Goal: Task Accomplishment & Management: Manage account settings

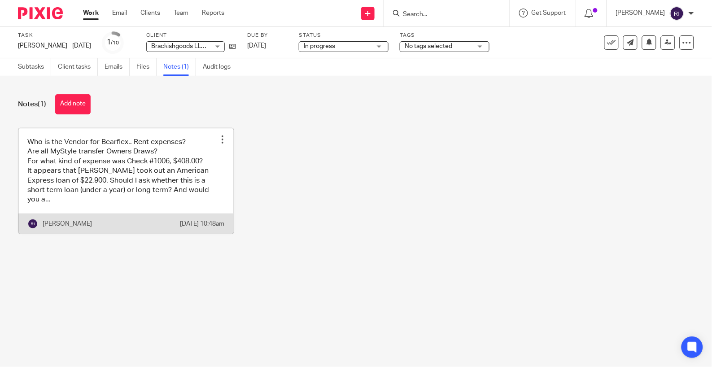
click at [150, 178] on link at bounding box center [125, 180] width 215 height 105
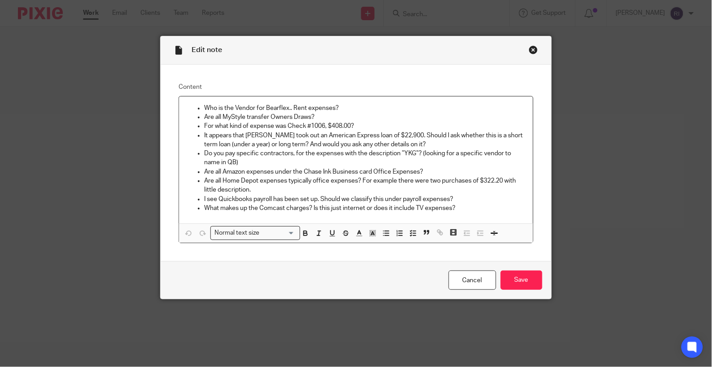
click at [307, 189] on p "Are all Home Depot expenses typically office expenses? For example there were t…" at bounding box center [365, 185] width 322 height 18
click at [349, 198] on p "I see Quickbooks payroll has been set up. Should we classify this under payroll…" at bounding box center [365, 199] width 322 height 9
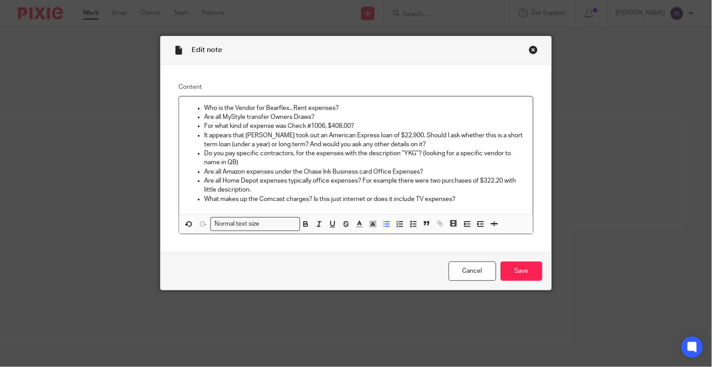
click at [347, 176] on p "Are all Amazon expenses under the Chase Ink Business card Office Expenses?" at bounding box center [365, 171] width 322 height 9
click at [424, 171] on p "Are all Amazon expenses under the Chase Ink Business card Office Expenses?" at bounding box center [365, 171] width 322 height 9
click at [342, 188] on p "Are all Home Depot expenses typically office expenses? For example there were t…" at bounding box center [365, 185] width 322 height 18
click at [314, 180] on p "Are all Home Depot expenses typically office expenses? For example there were t…" at bounding box center [365, 185] width 322 height 18
click at [339, 190] on p "Are all Home Depot expenses typically ZTP office expenses? For example there we…" at bounding box center [365, 185] width 322 height 18
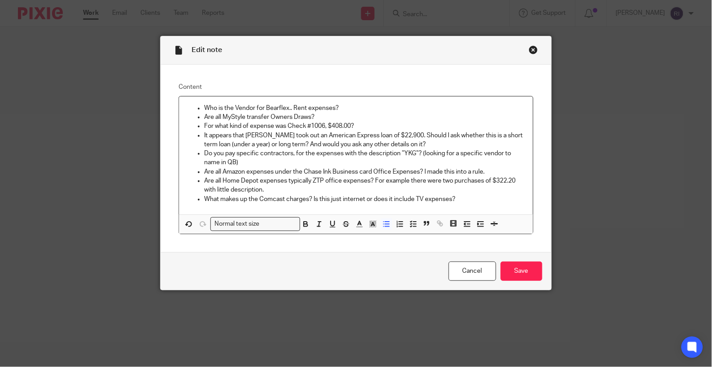
click at [375, 183] on p "Are all Home Depot expenses typically ZTP office expenses? For example there we…" at bounding box center [365, 185] width 322 height 18
click at [519, 267] on input "Save" at bounding box center [522, 271] width 42 height 19
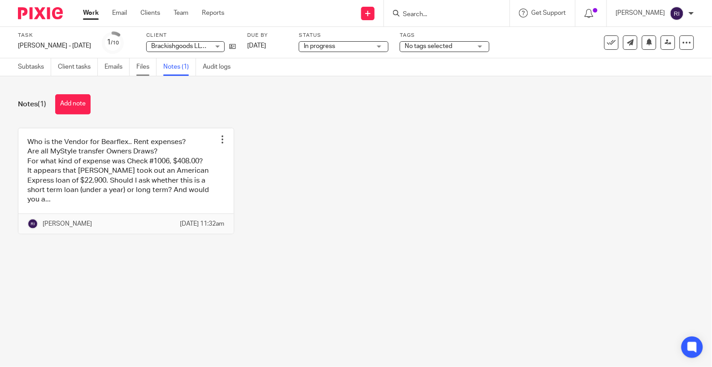
click at [139, 70] on link "Files" at bounding box center [146, 66] width 20 height 17
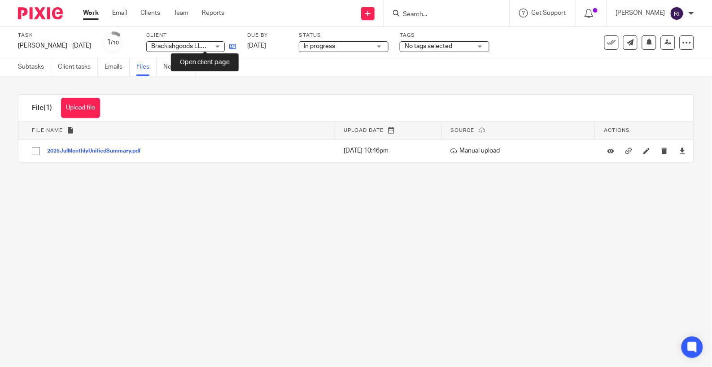
click at [229, 44] on icon at bounding box center [232, 46] width 7 height 7
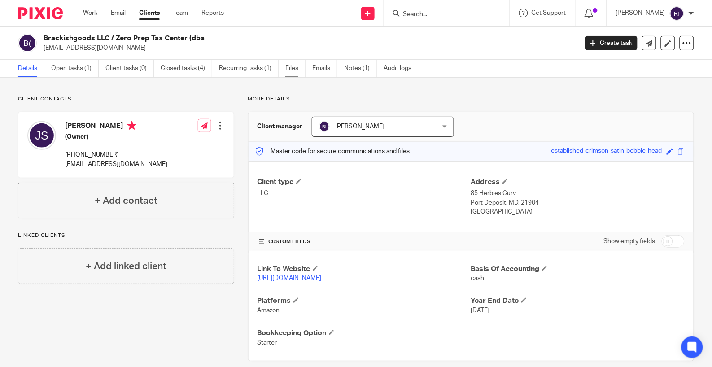
click at [295, 71] on link "Files" at bounding box center [295, 68] width 20 height 17
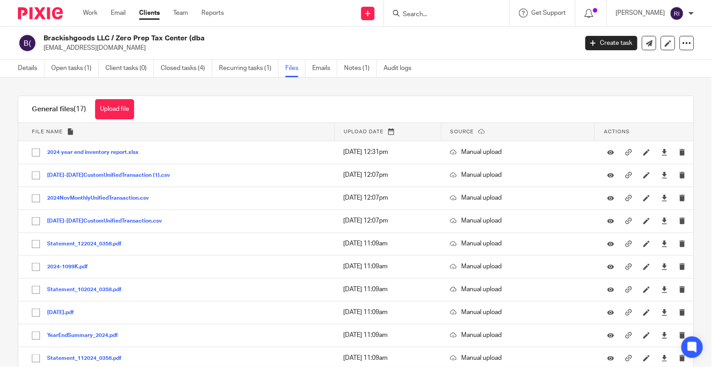
click at [250, 118] on div "General files (17) Upload file Download selected Delete selected" at bounding box center [355, 109] width 675 height 27
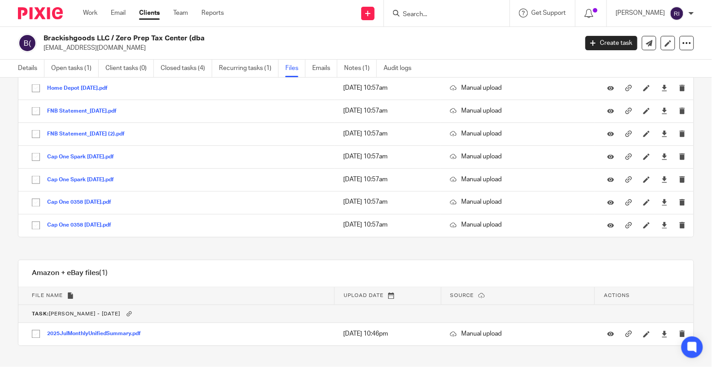
scroll to position [1262, 0]
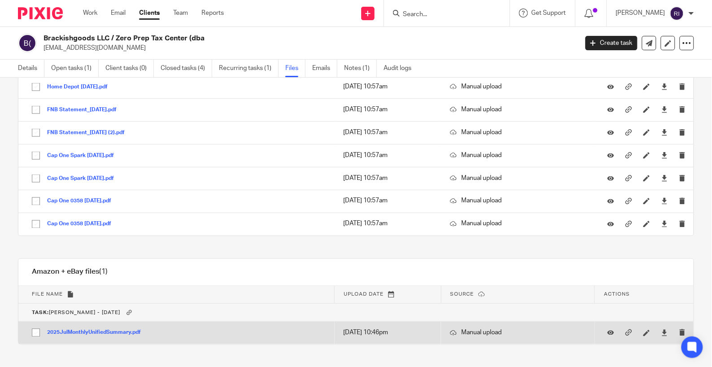
click at [121, 336] on button "2025JulMonthlyUnifiedSummary.pdf" at bounding box center [97, 333] width 100 height 6
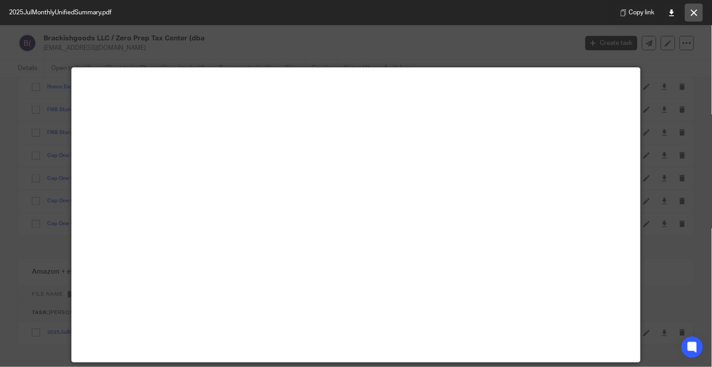
click at [695, 15] on icon at bounding box center [694, 12] width 7 height 7
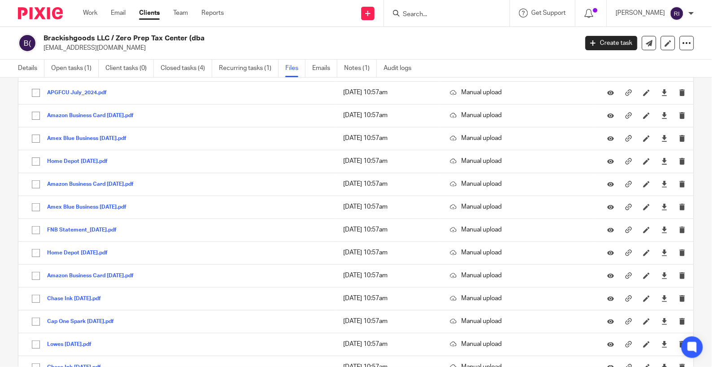
scroll to position [931, 0]
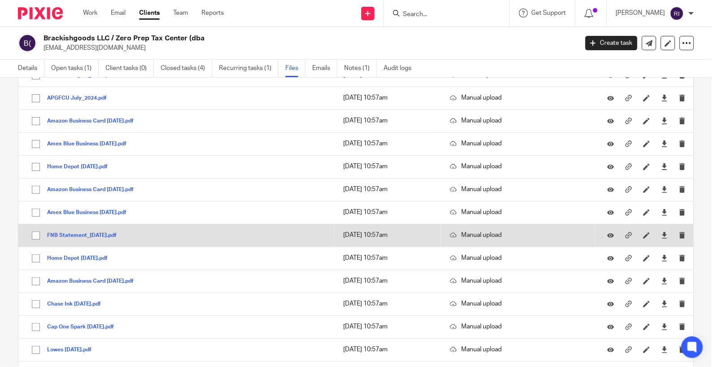
click at [104, 239] on button "FNB Statement_2024-08-30.pdf" at bounding box center [85, 235] width 76 height 6
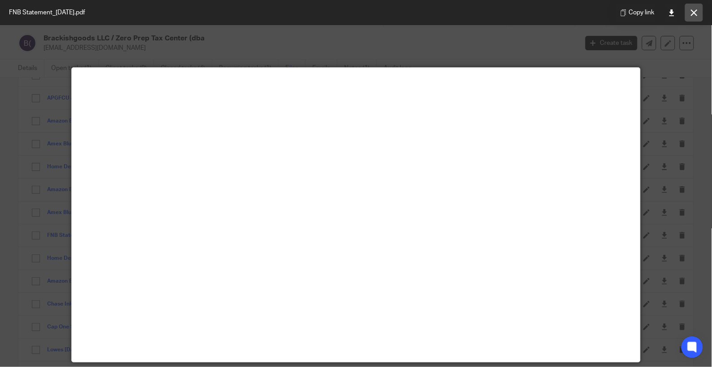
click at [695, 14] on icon at bounding box center [694, 12] width 7 height 7
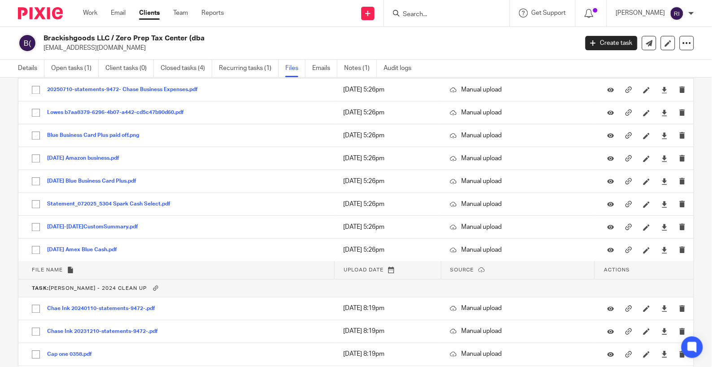
scroll to position [536, 0]
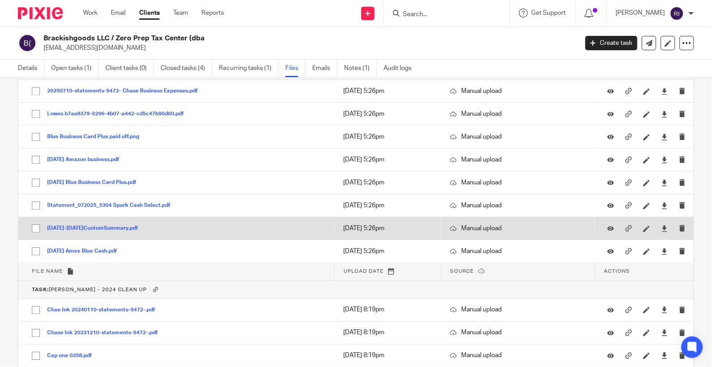
click at [134, 229] on button "2025Jan1-2025Jun30CustomSummary.pdf" at bounding box center [96, 228] width 98 height 6
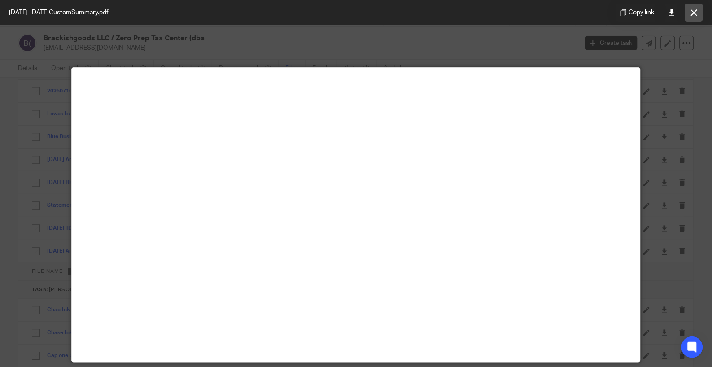
click at [693, 13] on icon at bounding box center [694, 12] width 7 height 7
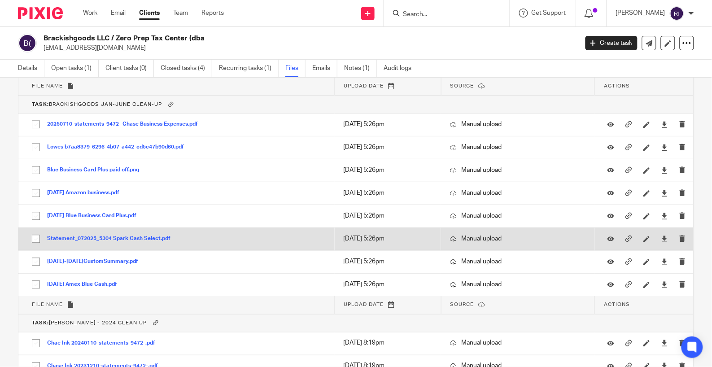
scroll to position [503, 0]
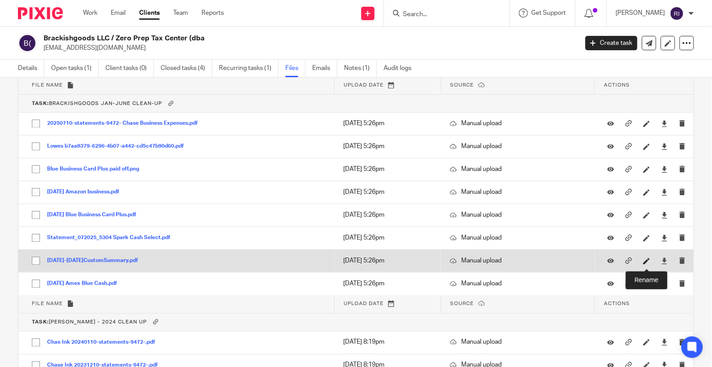
click at [650, 262] on icon at bounding box center [646, 261] width 7 height 7
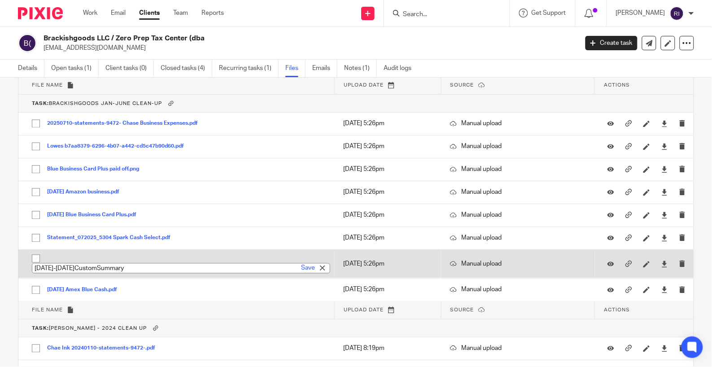
click at [218, 270] on input "2025Jan1-2025Jun30CustomSummary" at bounding box center [181, 268] width 298 height 10
type input "2025Jan1-2025Jun30AmazonSummary"
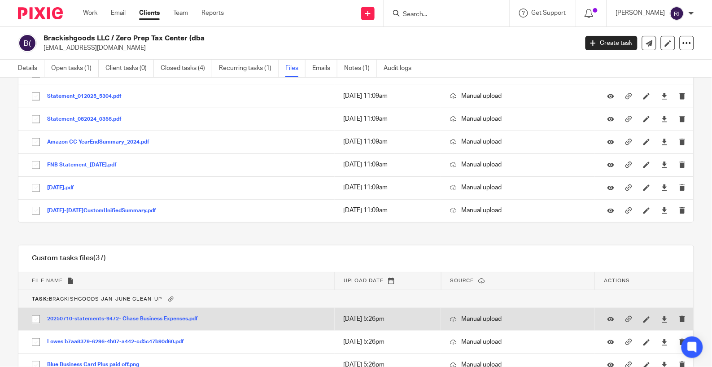
scroll to position [306, 0]
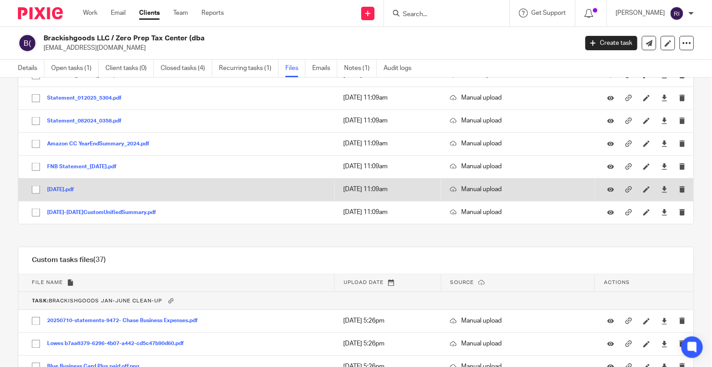
click at [70, 188] on button "2025-01-09.pdf" at bounding box center [64, 190] width 34 height 6
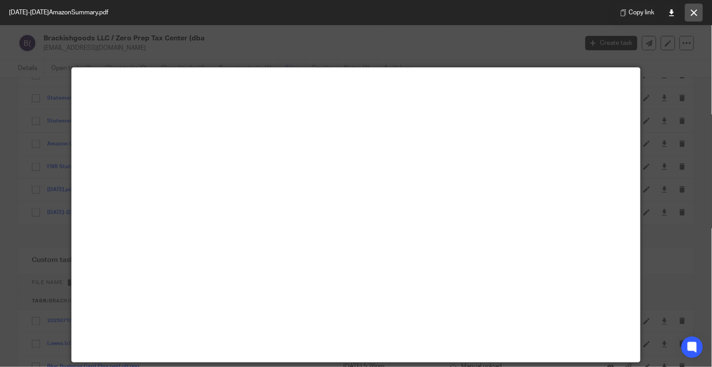
click at [694, 14] on icon at bounding box center [694, 12] width 7 height 7
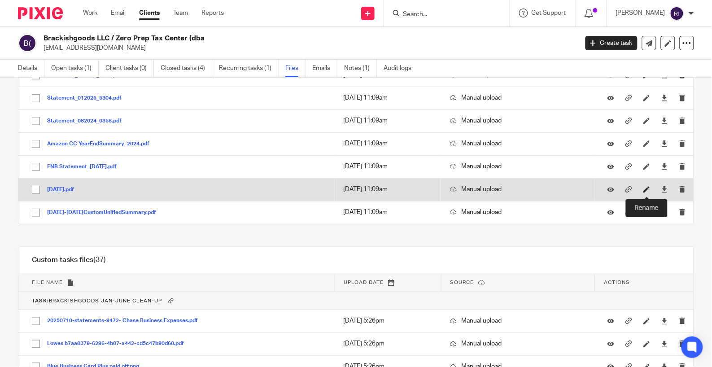
click at [646, 188] on icon at bounding box center [646, 189] width 7 height 7
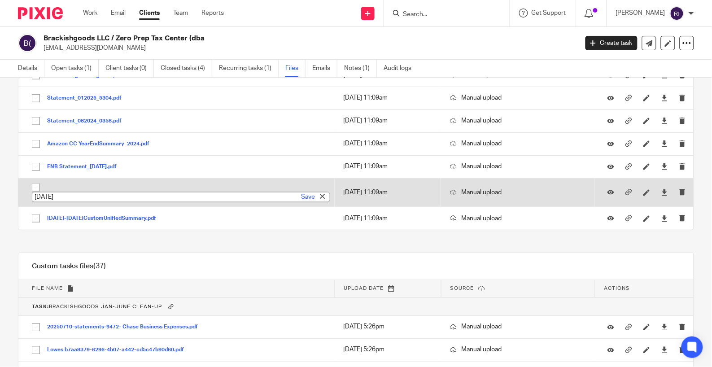
click at [121, 199] on input "2025-01-09" at bounding box center [181, 197] width 298 height 10
type input "Amazon Card 2025-01-09"
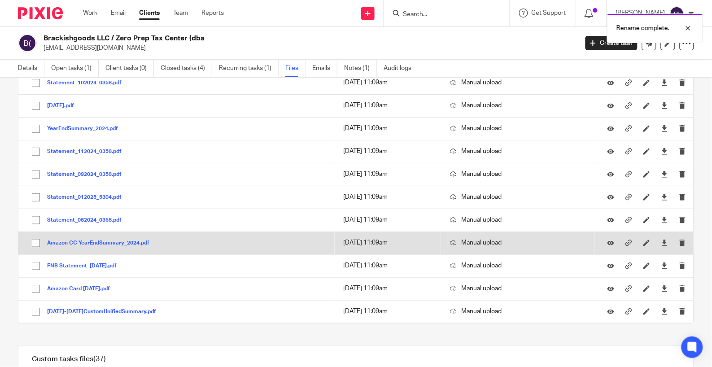
scroll to position [201, 0]
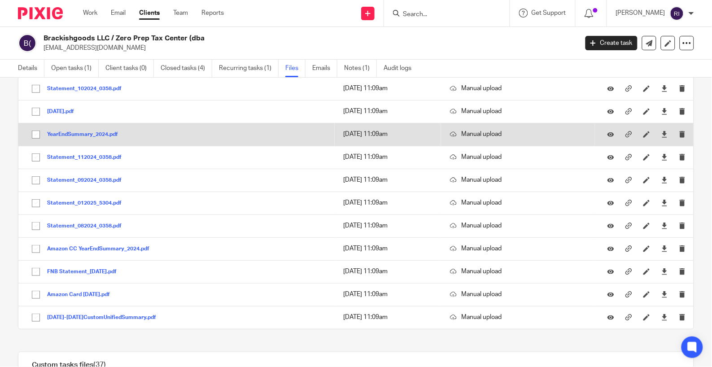
click at [87, 131] on button "YearEndSummary_2024.pdf" at bounding box center [86, 134] width 78 height 6
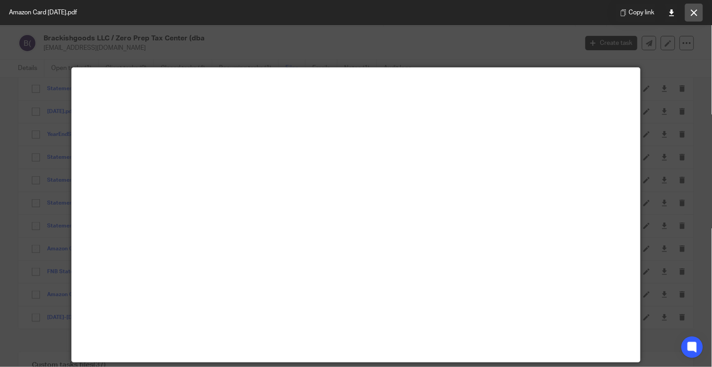
click at [693, 14] on icon at bounding box center [694, 12] width 7 height 7
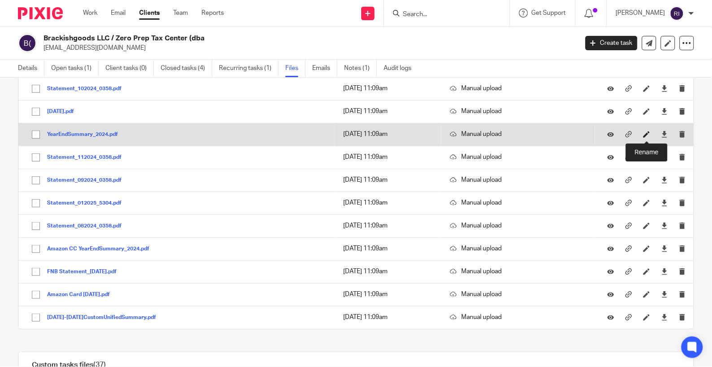
click at [644, 136] on icon at bounding box center [646, 134] width 7 height 7
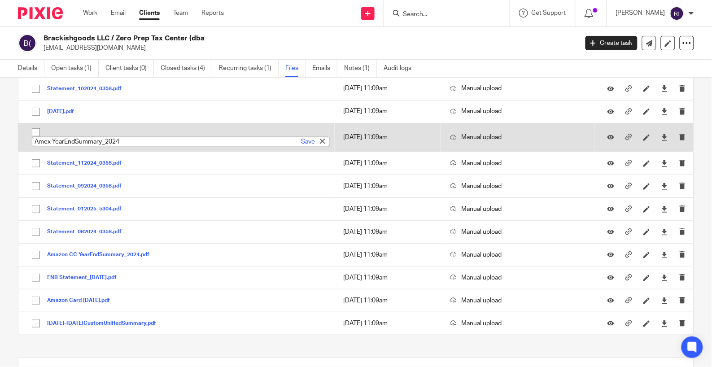
type input "Amex YearEndSummary_2024"
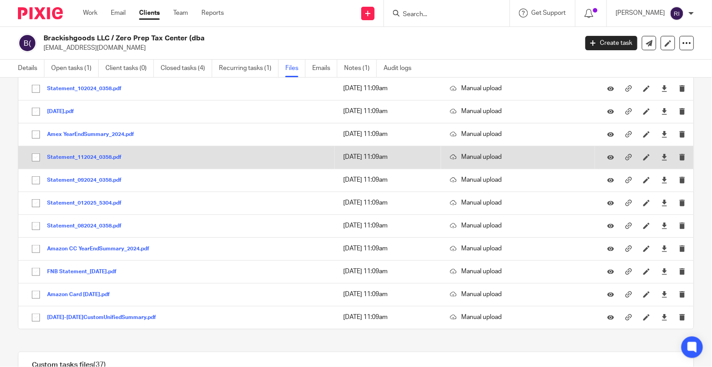
click at [80, 156] on button "Statement_112024_0358.pdf" at bounding box center [87, 157] width 81 height 6
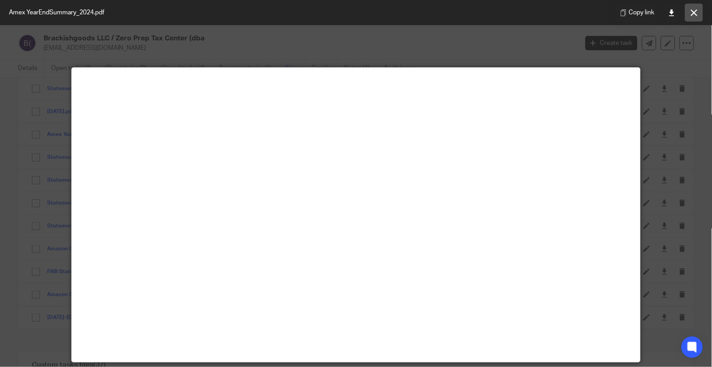
click at [694, 14] on icon at bounding box center [694, 12] width 7 height 7
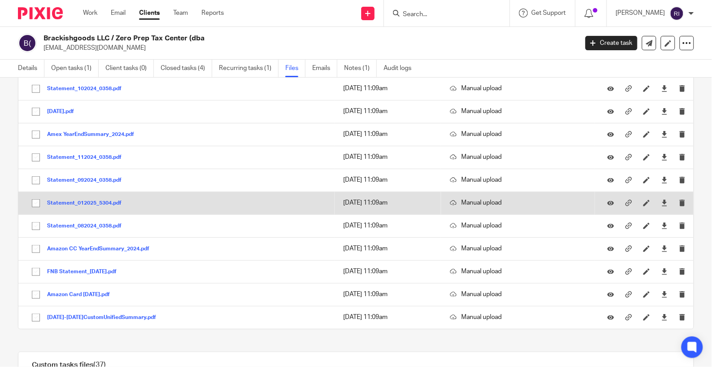
click at [83, 202] on button "Statement_012025_5304.pdf" at bounding box center [87, 203] width 81 height 6
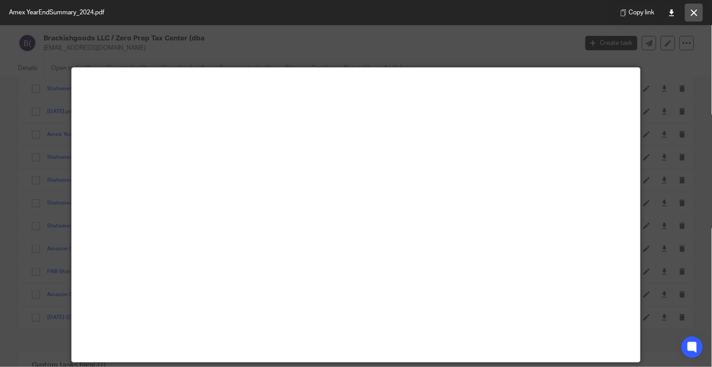
click at [698, 13] on icon at bounding box center [694, 12] width 7 height 7
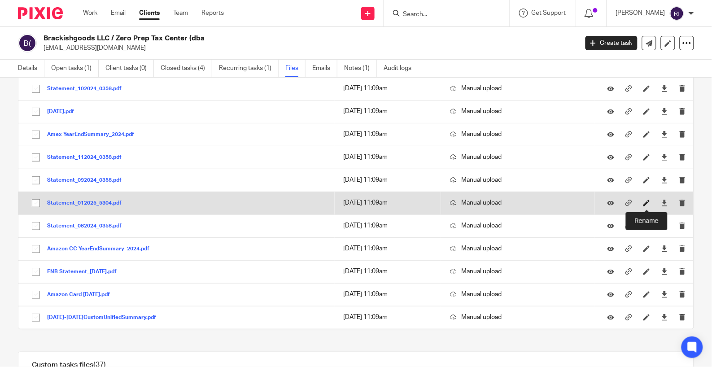
click at [648, 203] on icon at bounding box center [646, 203] width 7 height 7
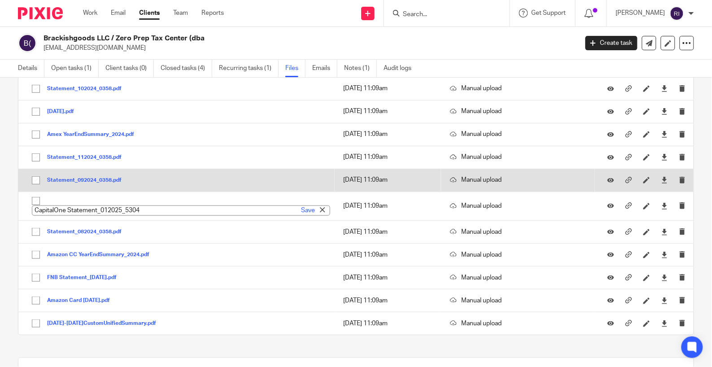
type input "CapitalOne Statement_012025_5304"
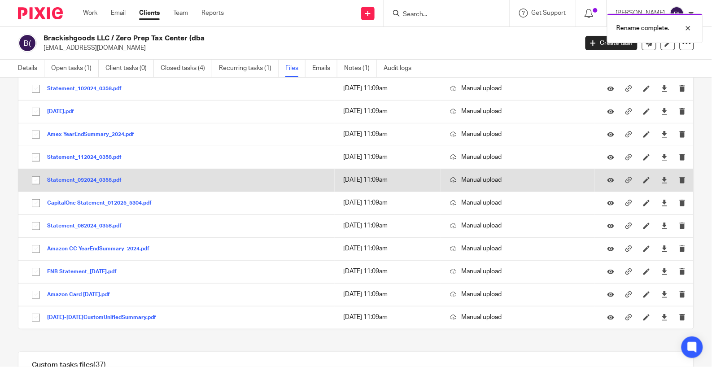
click at [87, 180] on button "Statement_092024_0358.pdf" at bounding box center [87, 180] width 81 height 6
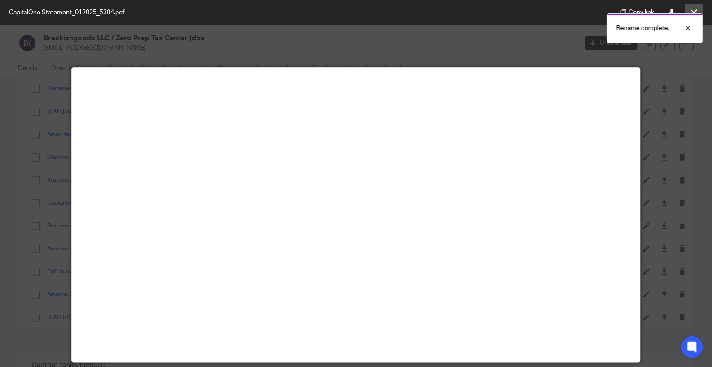
click at [694, 7] on button at bounding box center [694, 13] width 18 height 18
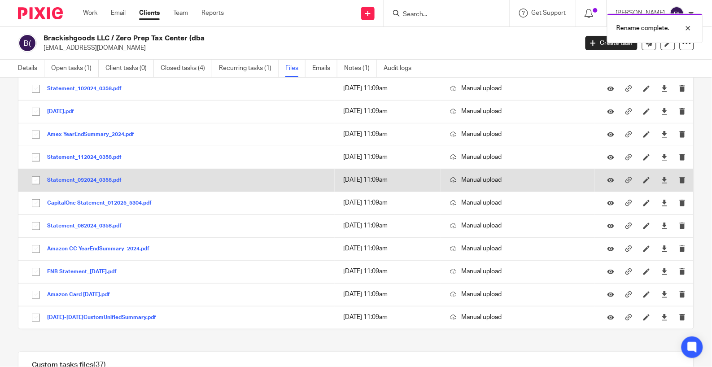
click at [70, 182] on button "Statement_092024_0358.pdf" at bounding box center [87, 180] width 81 height 6
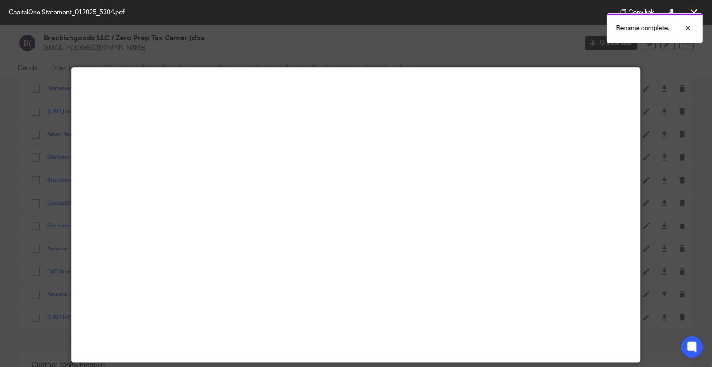
click at [696, 9] on div "Rename complete." at bounding box center [529, 26] width 347 height 34
click at [694, 11] on div "Rename complete." at bounding box center [529, 26] width 347 height 34
click at [694, 7] on button at bounding box center [694, 13] width 18 height 18
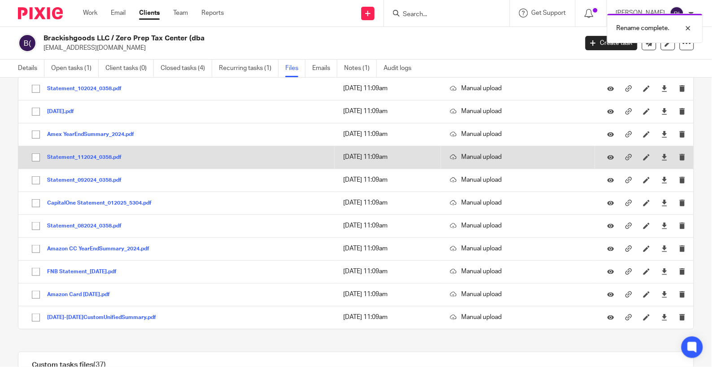
click at [83, 154] on div "Statement_112024_0358.pdf" at bounding box center [87, 157] width 81 height 9
click at [88, 156] on button "Statement_112024_0358.pdf" at bounding box center [87, 157] width 81 height 6
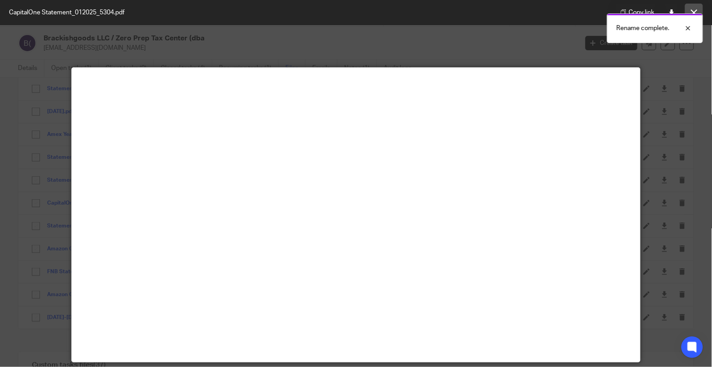
click at [693, 7] on button at bounding box center [694, 13] width 18 height 18
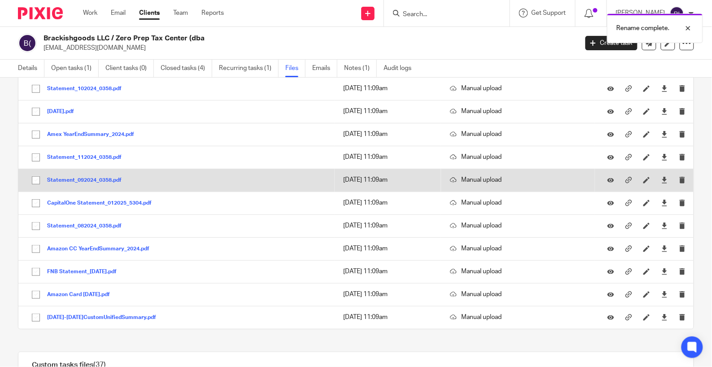
click at [81, 183] on button "Statement_092024_0358.pdf" at bounding box center [87, 180] width 81 height 6
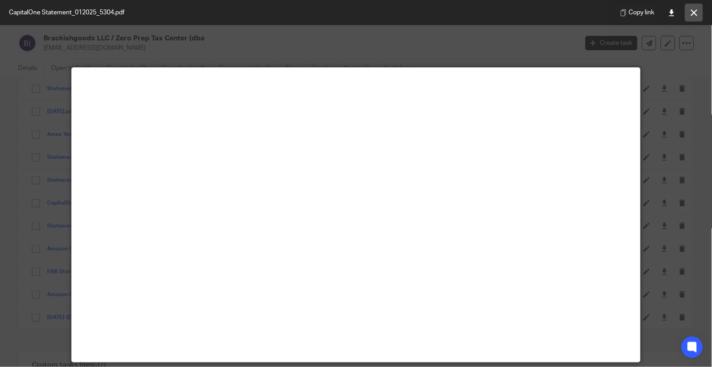
click at [693, 4] on button at bounding box center [694, 13] width 18 height 18
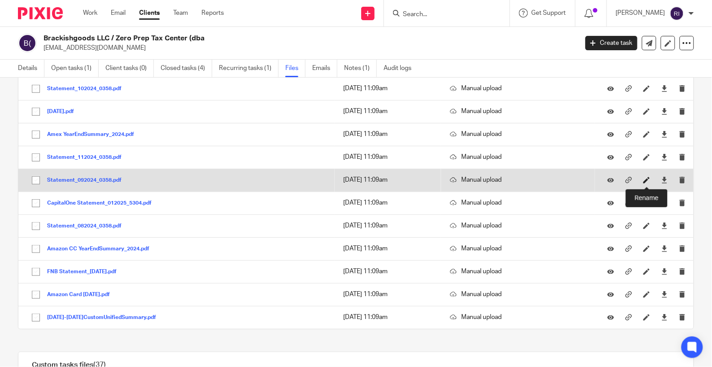
click at [647, 179] on icon at bounding box center [646, 180] width 7 height 7
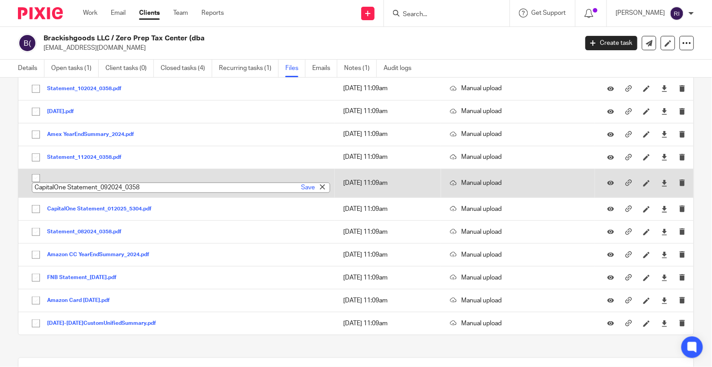
type input "CapitalOne Statement_092024_0358"
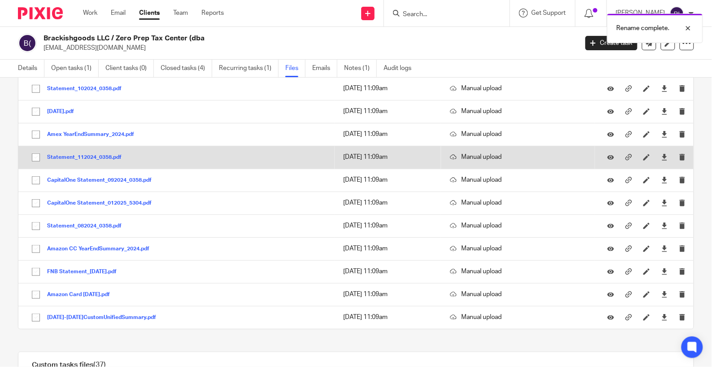
click at [63, 155] on button "Statement_112024_0358.pdf" at bounding box center [87, 157] width 81 height 6
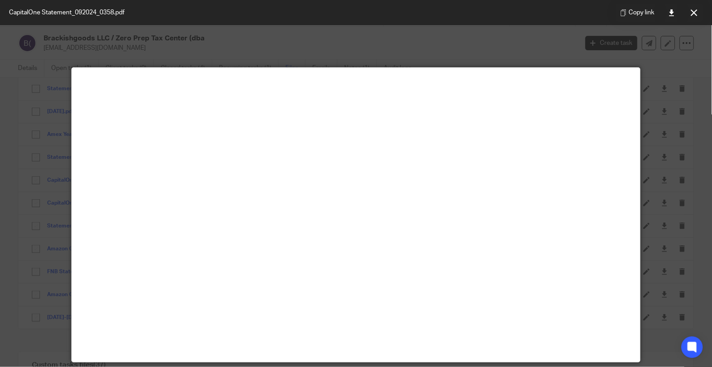
click at [694, 9] on div "Rename complete." at bounding box center [529, 26] width 347 height 34
click at [695, 13] on icon at bounding box center [694, 12] width 7 height 7
